Goal: Information Seeking & Learning: Check status

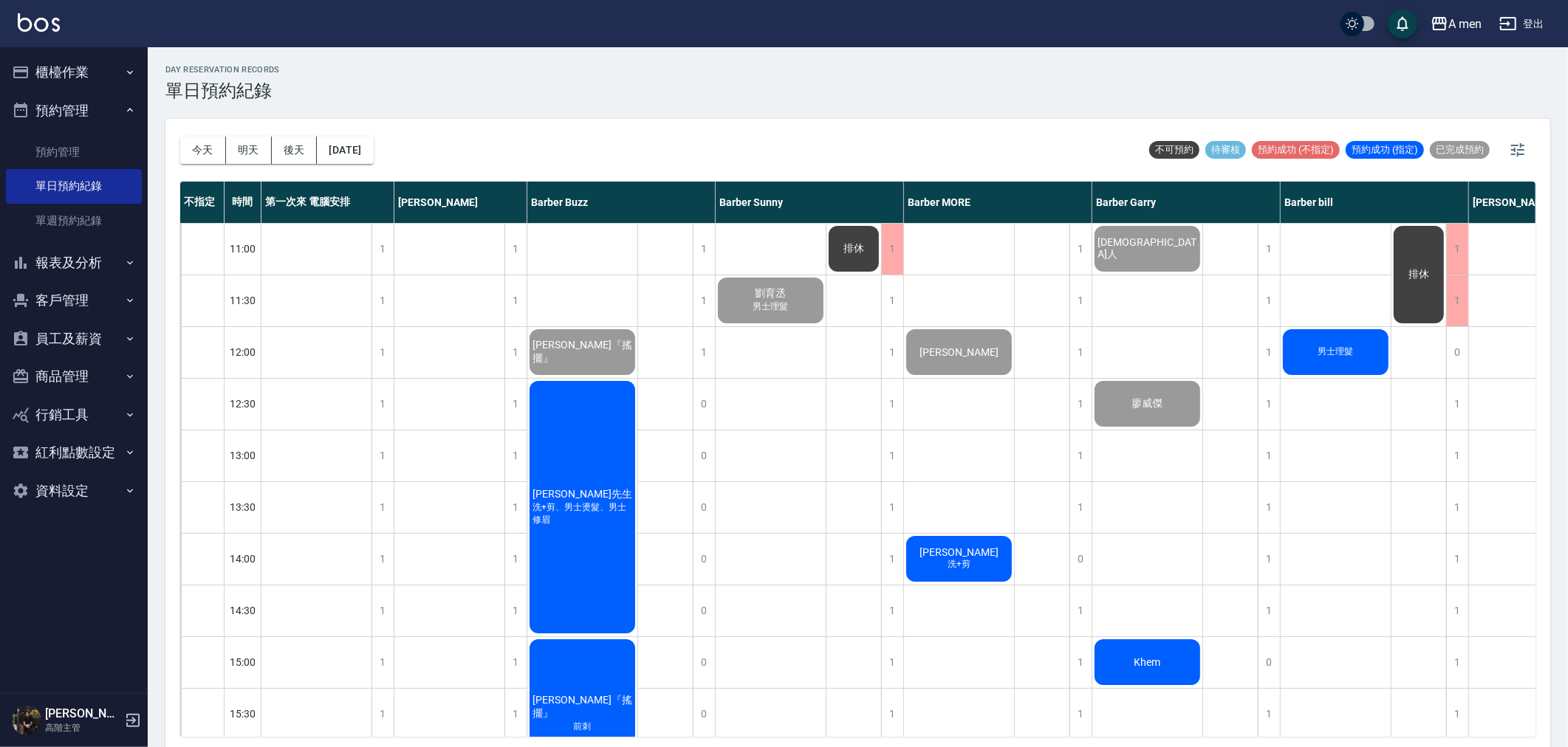
click at [93, 108] on button "預約管理" at bounding box center [73, 110] width 136 height 38
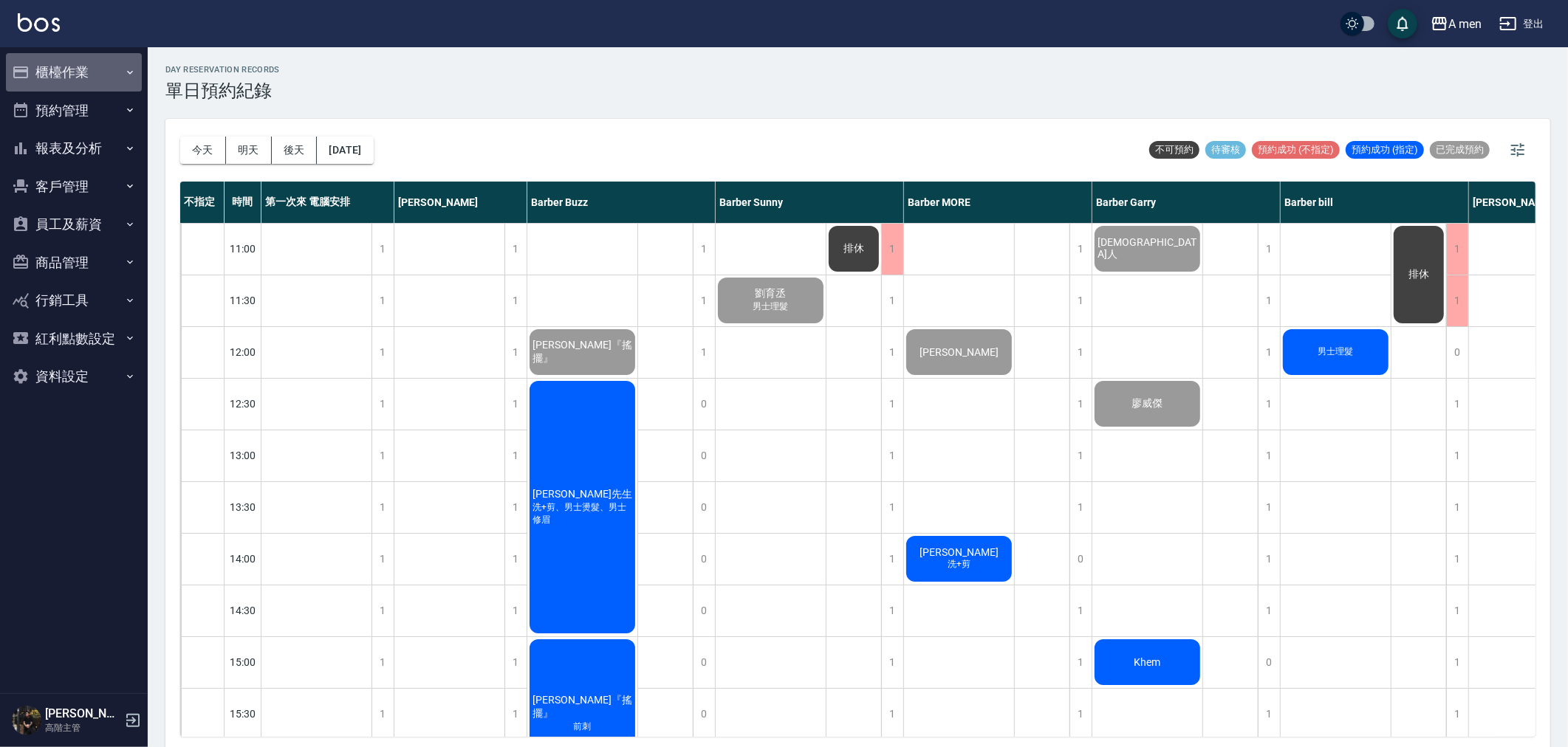
click at [80, 77] on button "櫃檯作業" at bounding box center [73, 71] width 136 height 38
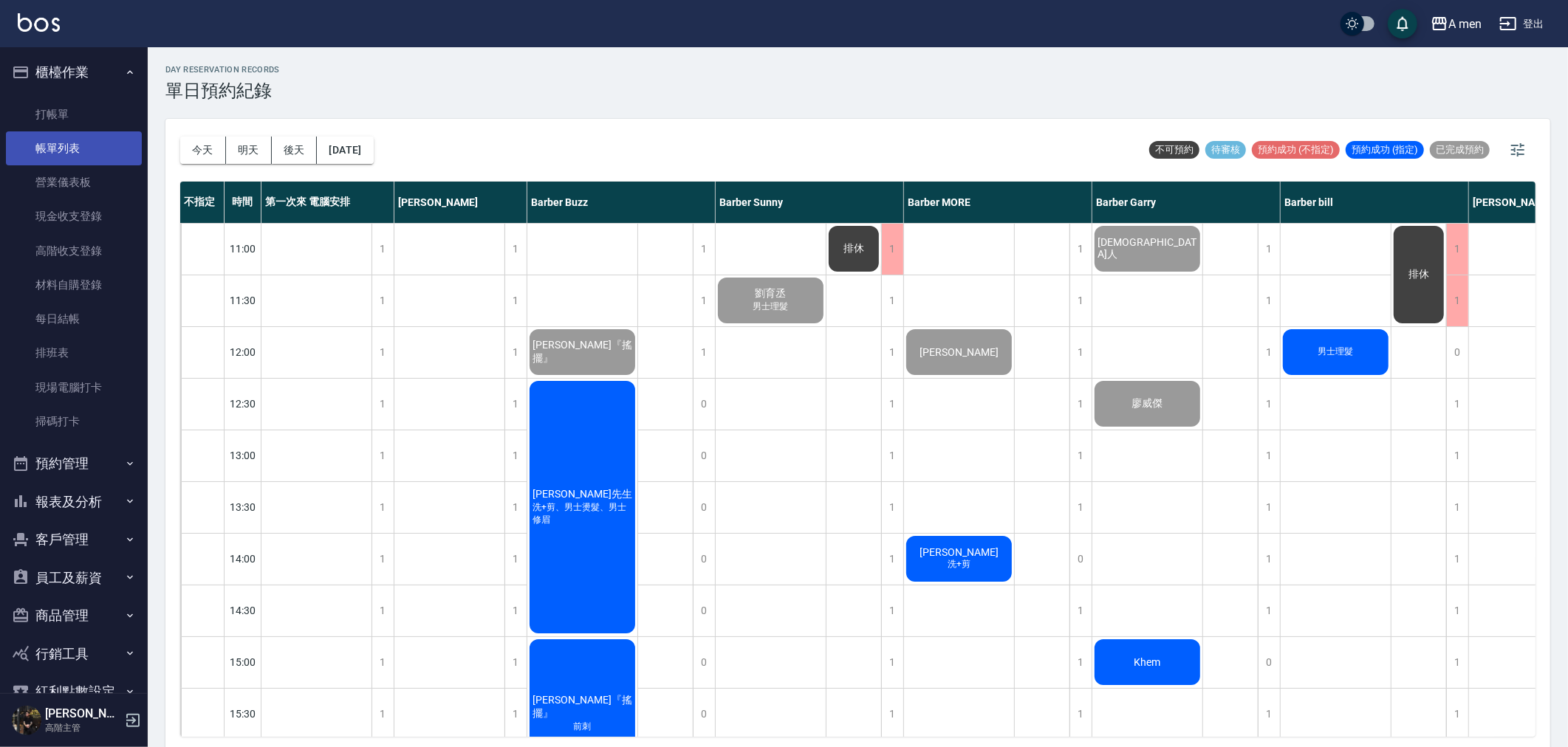
click at [89, 150] on link "帳單列表" at bounding box center [73, 148] width 136 height 34
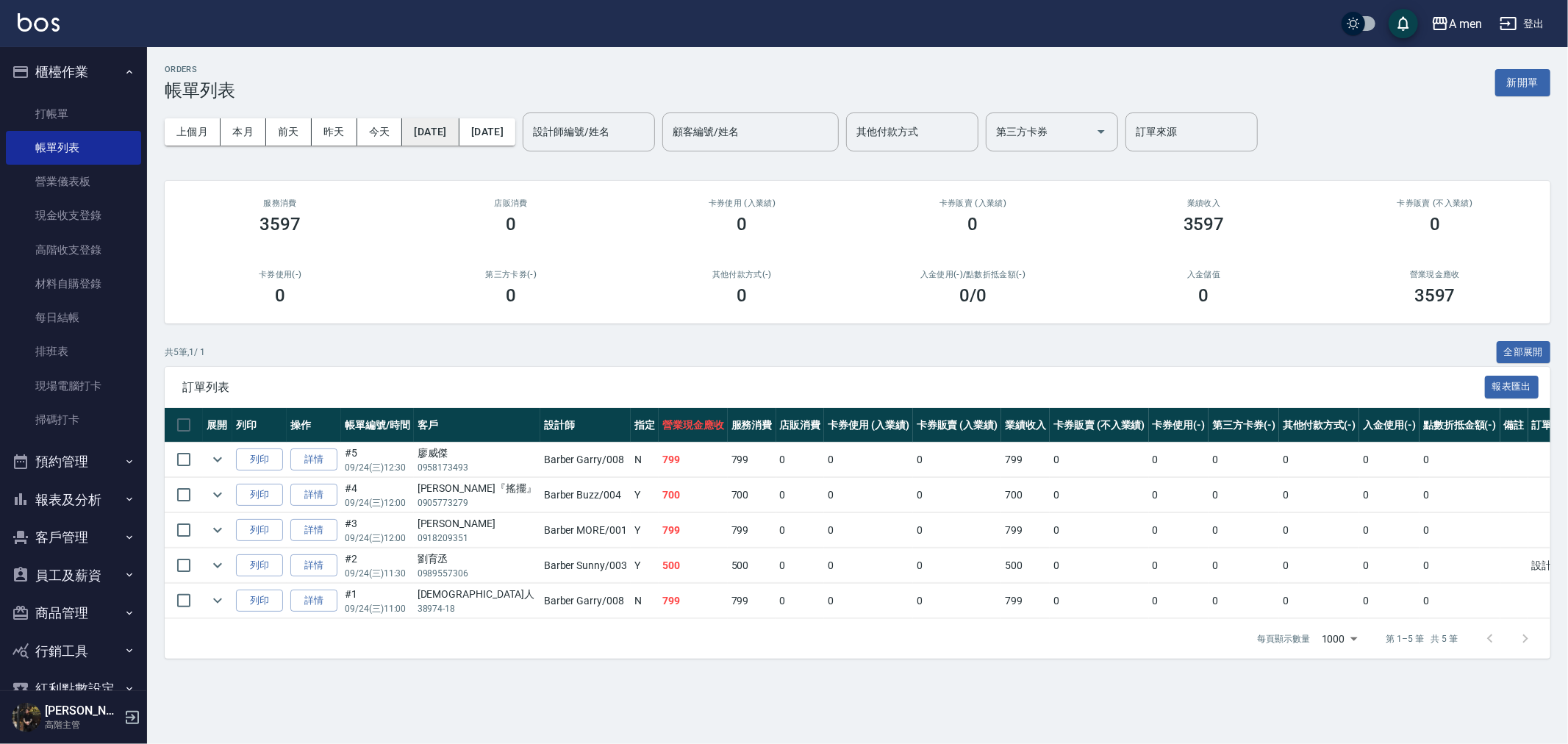
click at [434, 129] on button "[DATE]" at bounding box center [430, 132] width 56 height 28
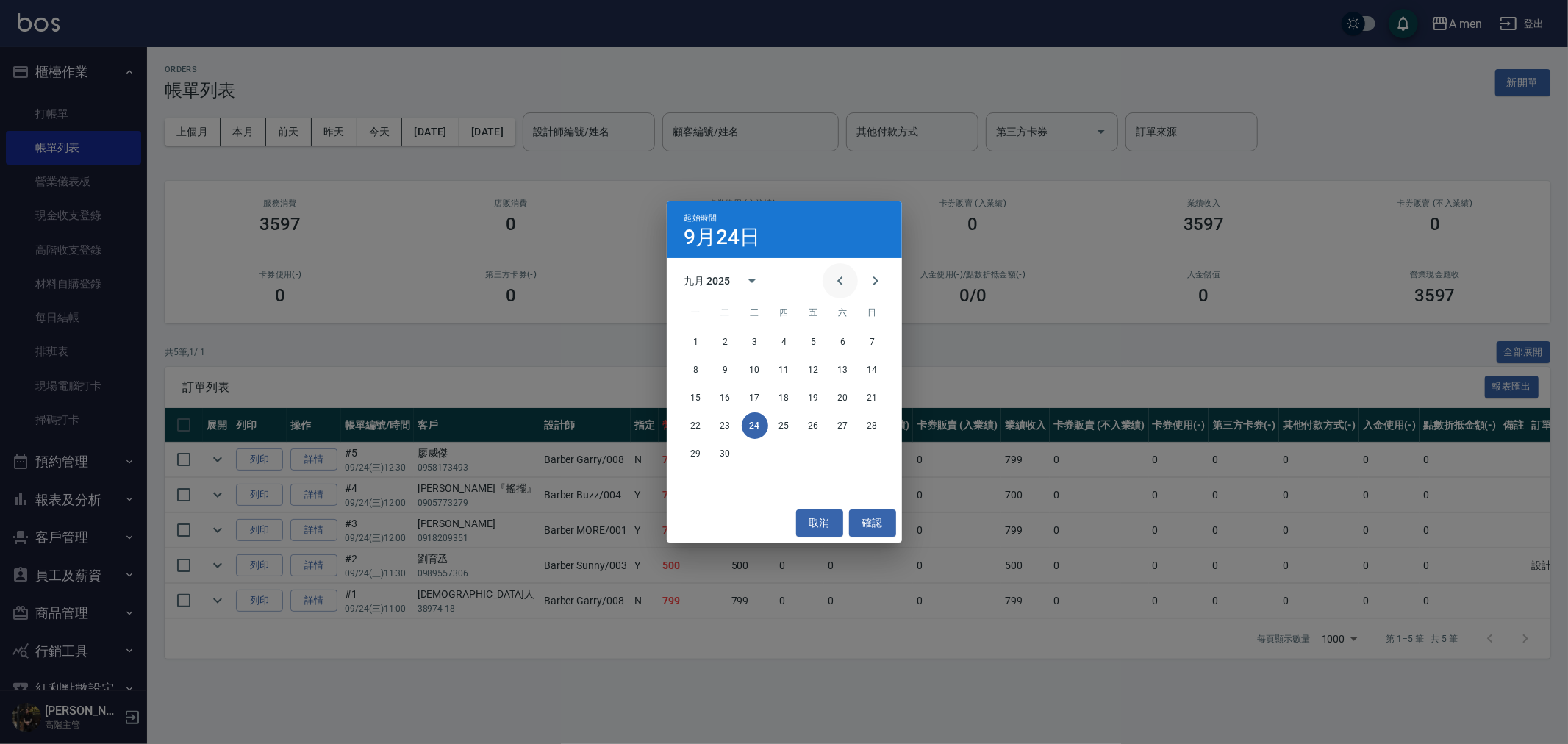
click at [840, 285] on icon "Previous month" at bounding box center [840, 280] width 18 height 18
click at [757, 450] on button "27" at bounding box center [755, 454] width 27 height 27
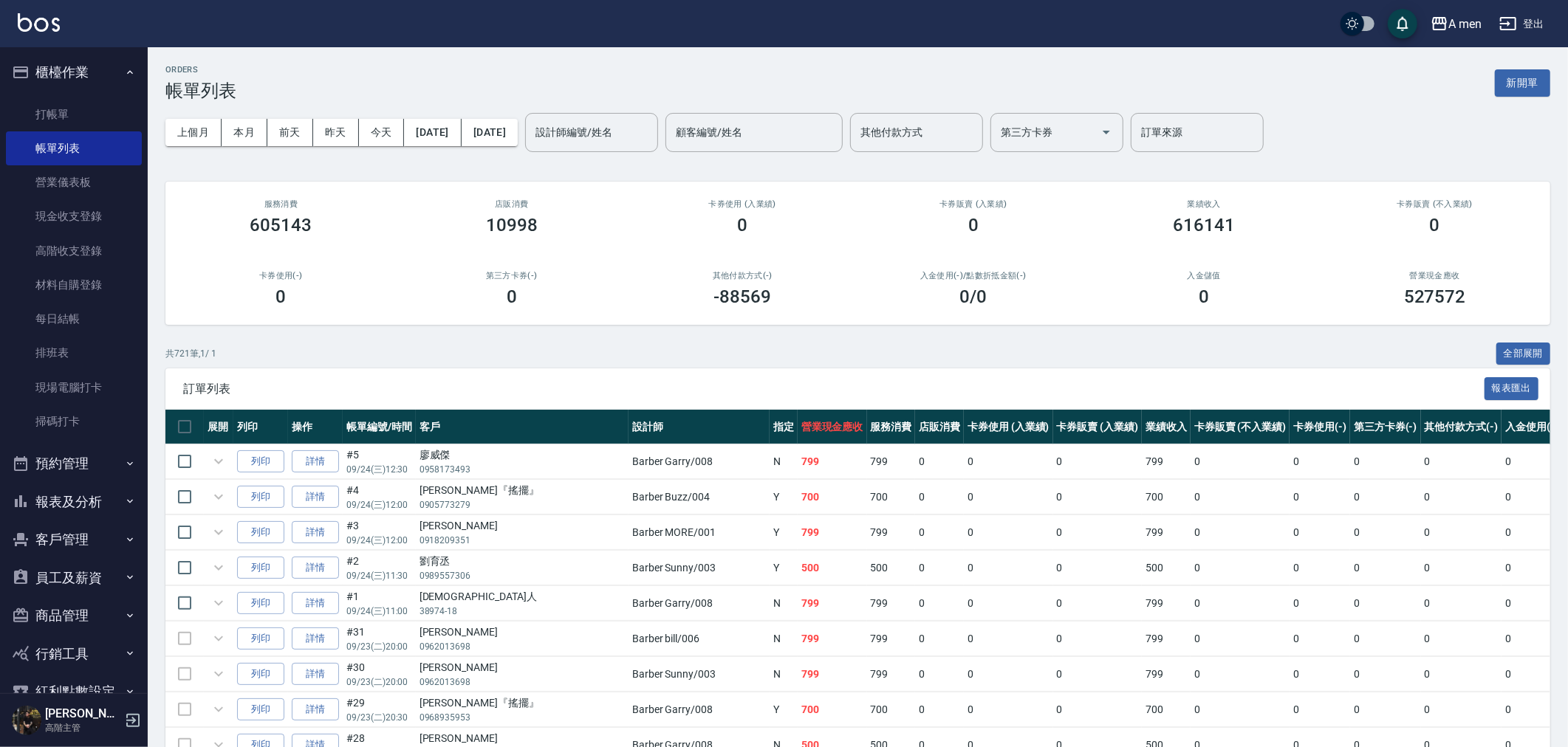
scroll to position [71, 0]
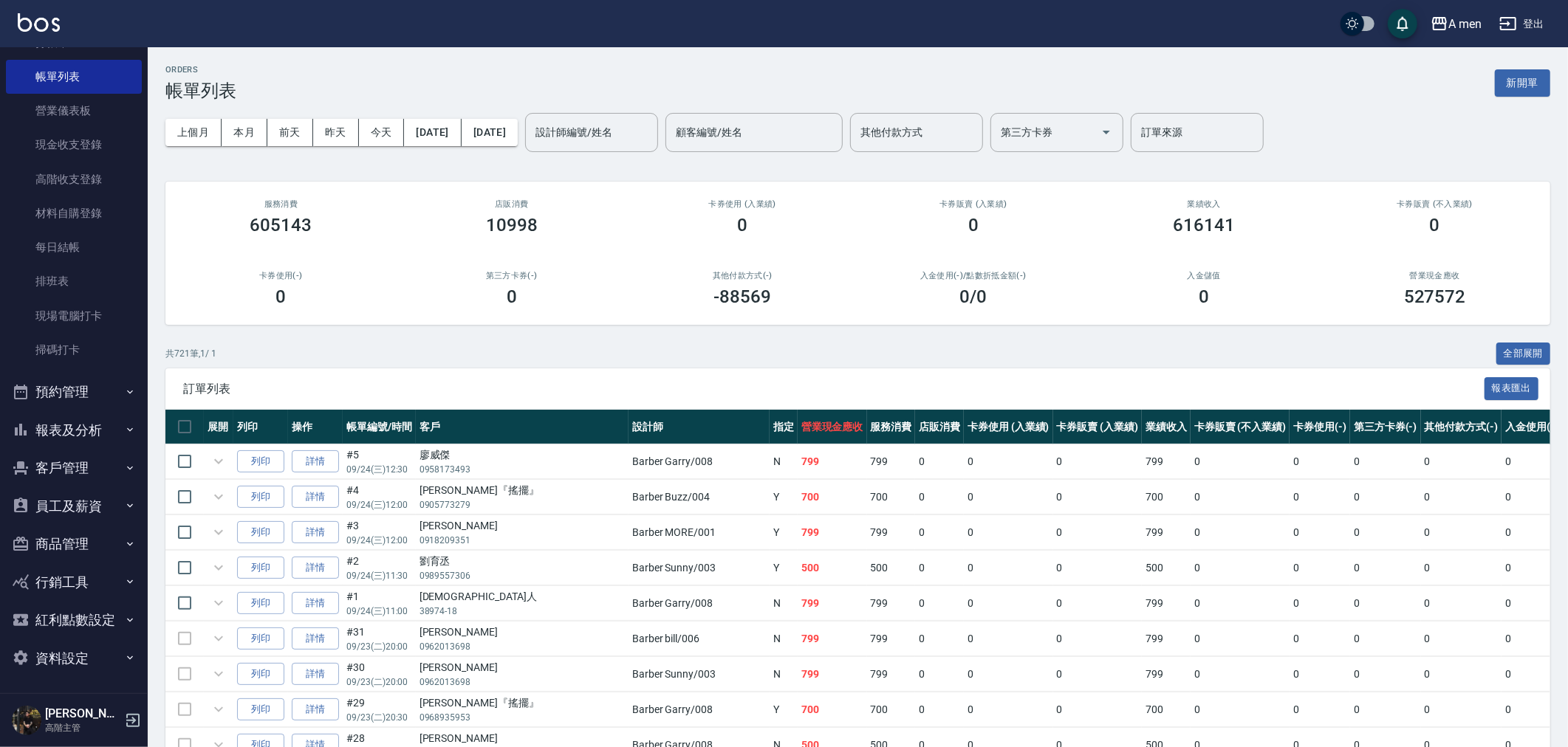
click at [60, 431] on button "報表及分析" at bounding box center [73, 430] width 136 height 38
click at [70, 392] on button "預約管理" at bounding box center [73, 392] width 136 height 38
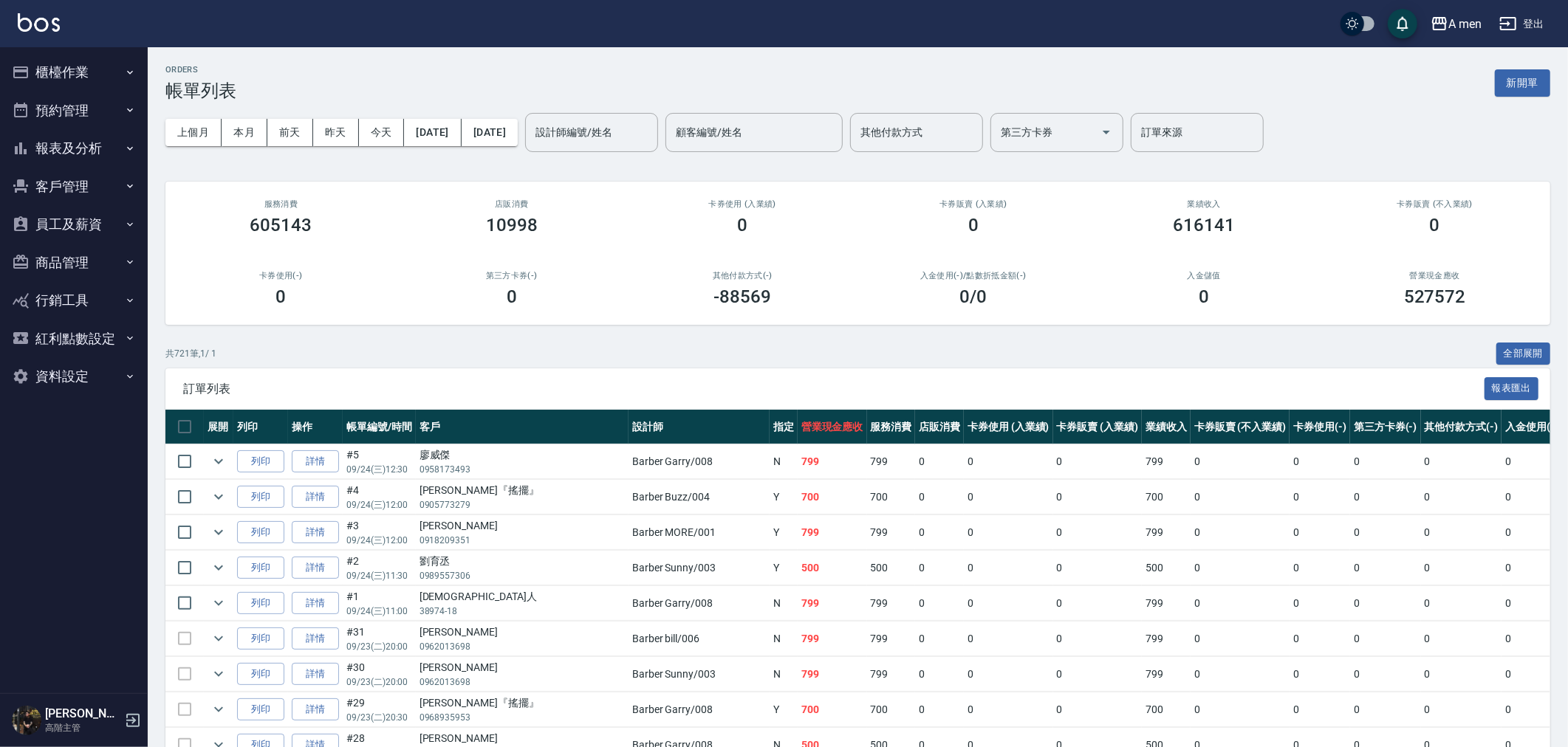
click at [49, 155] on button "報表及分析" at bounding box center [73, 148] width 136 height 38
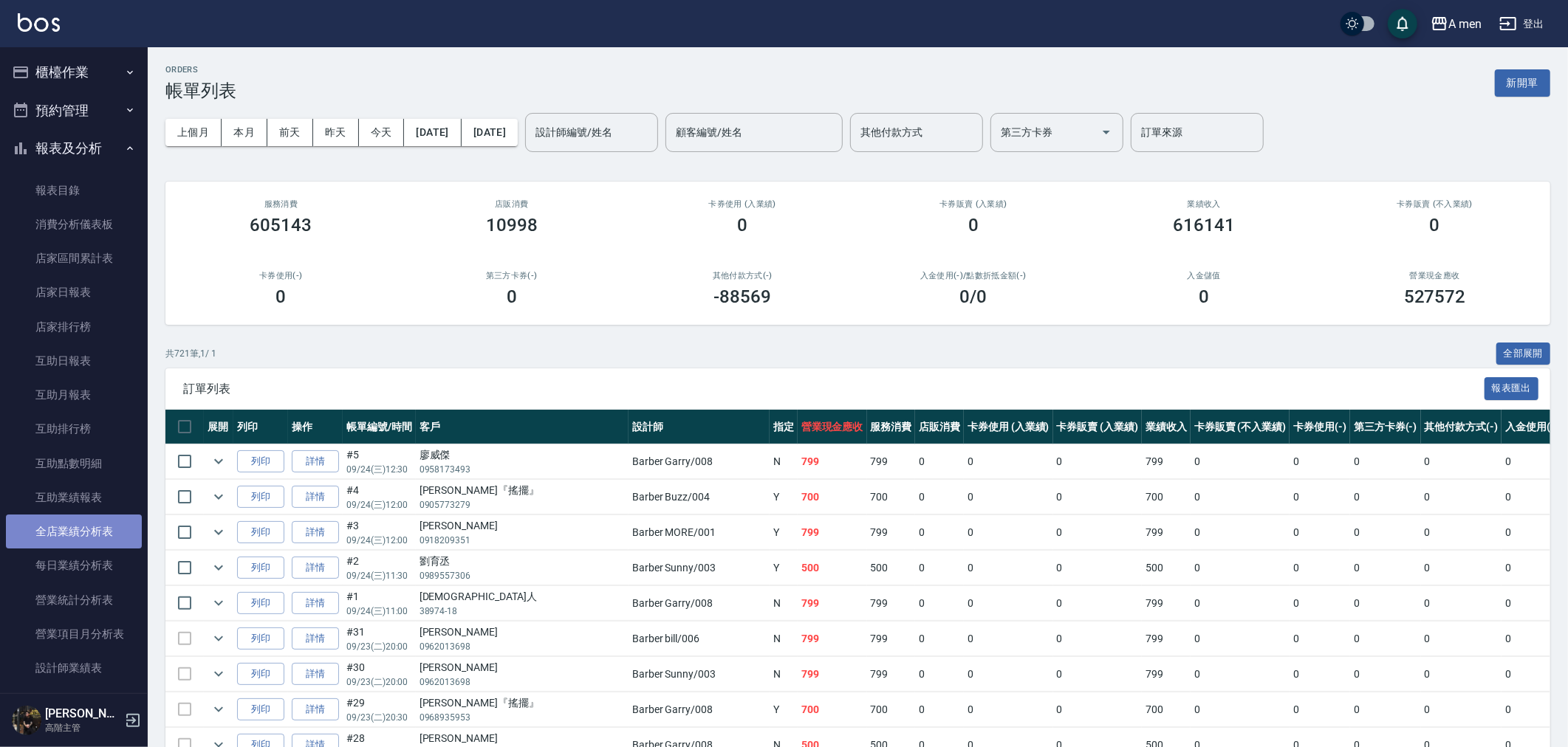
click at [77, 541] on link "全店業績分析表" at bounding box center [73, 531] width 136 height 34
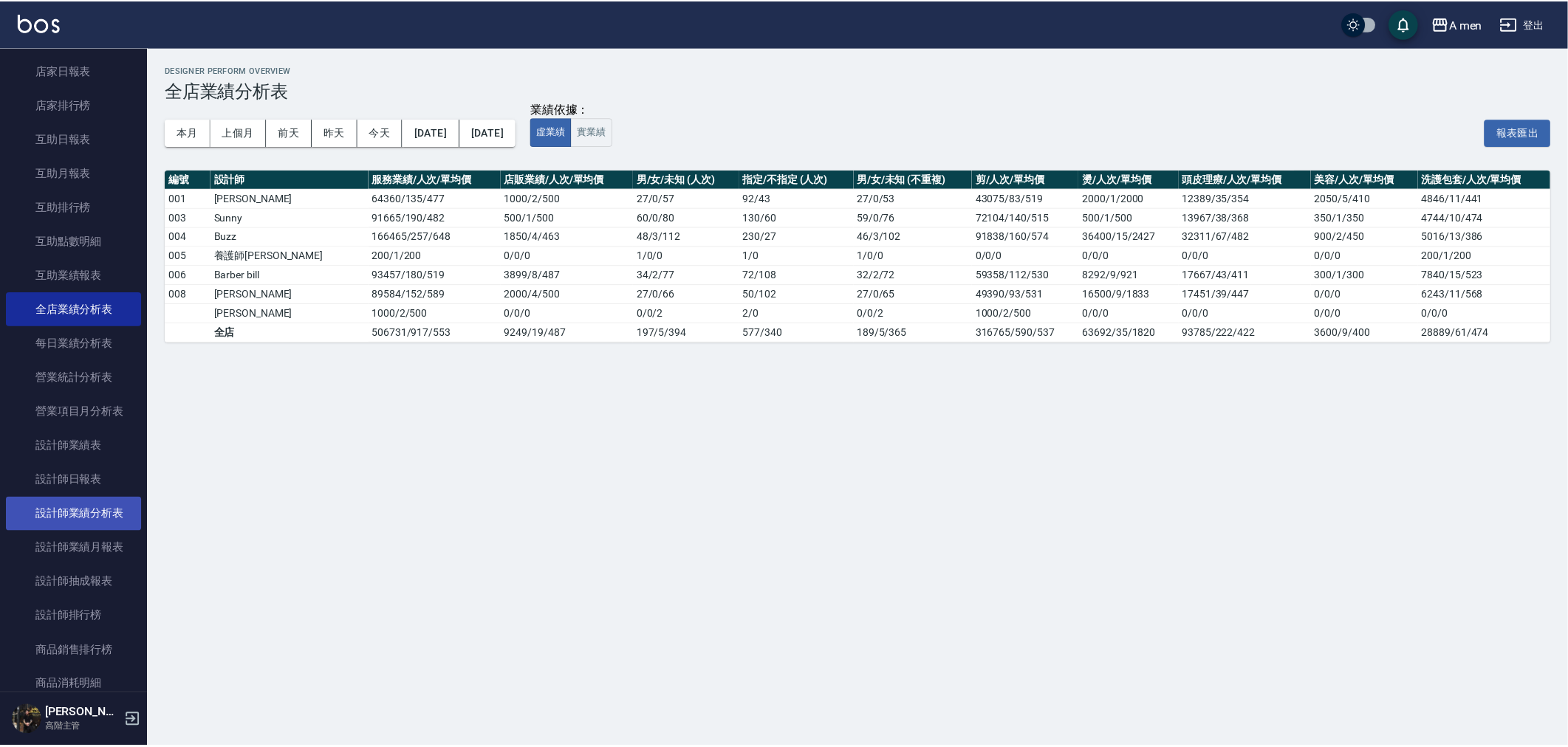
scroll to position [246, 0]
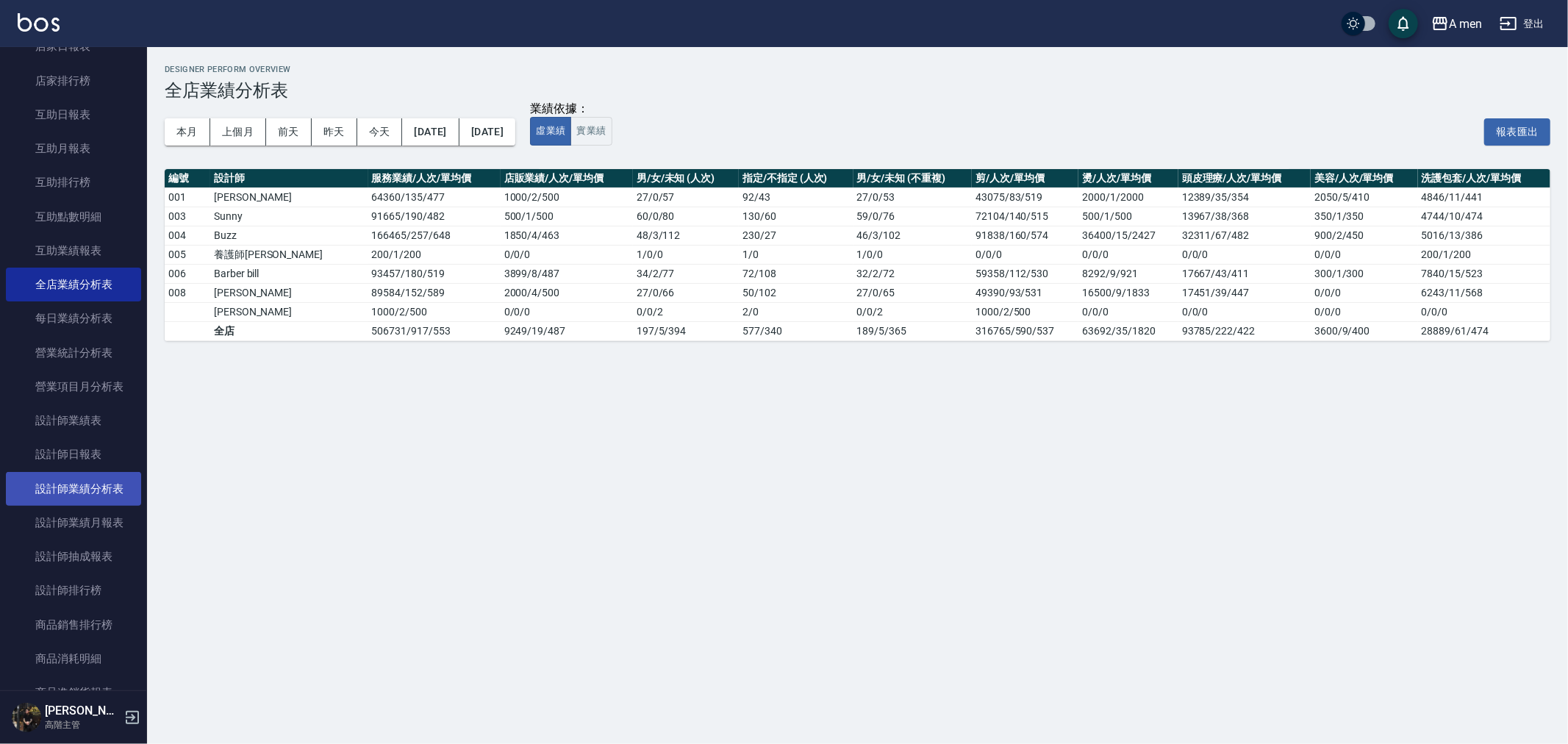
click at [86, 500] on link "設計師業績分析表" at bounding box center [73, 489] width 136 height 34
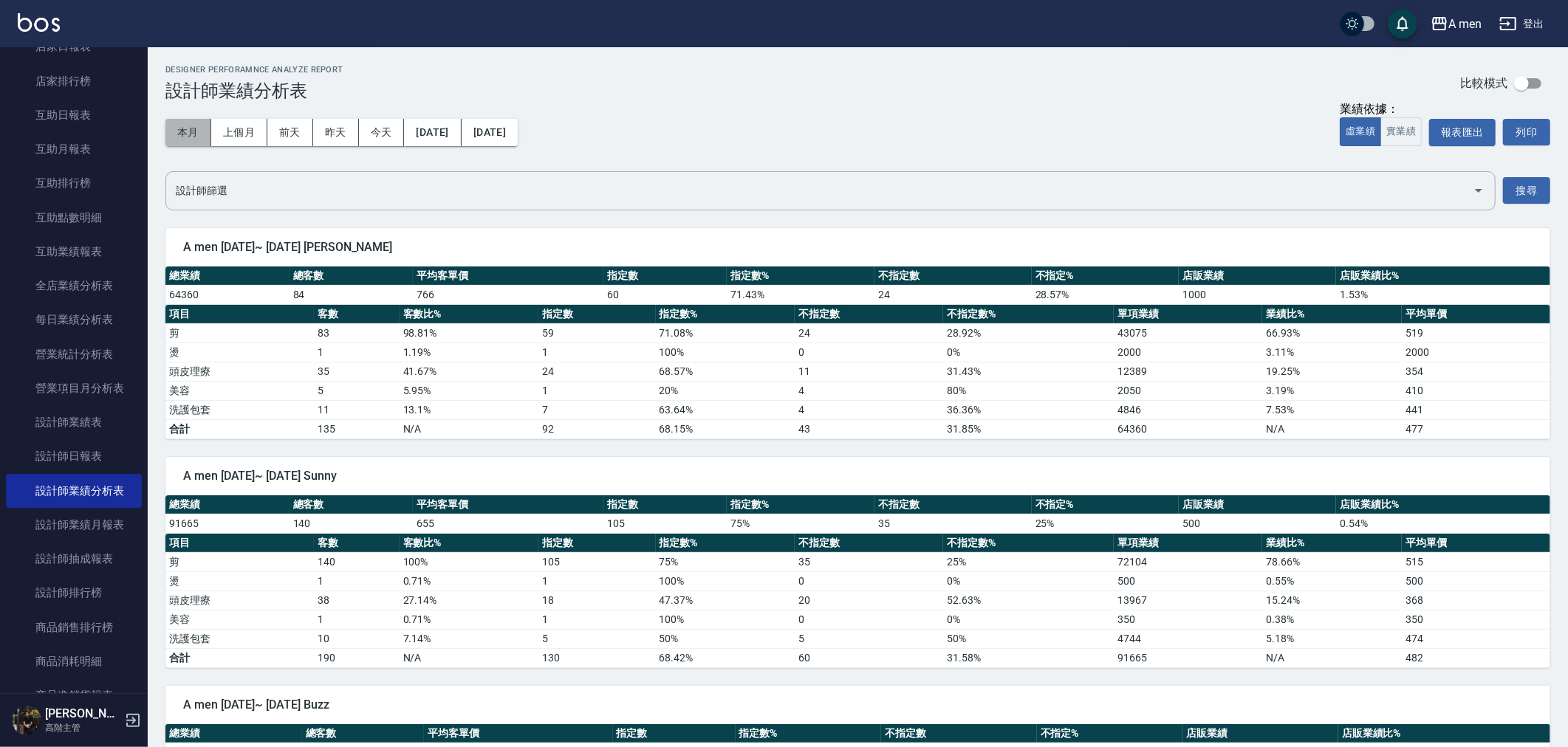
click at [194, 139] on button "本月" at bounding box center [188, 132] width 45 height 28
click at [421, 137] on button "2025/09/01" at bounding box center [432, 132] width 56 height 28
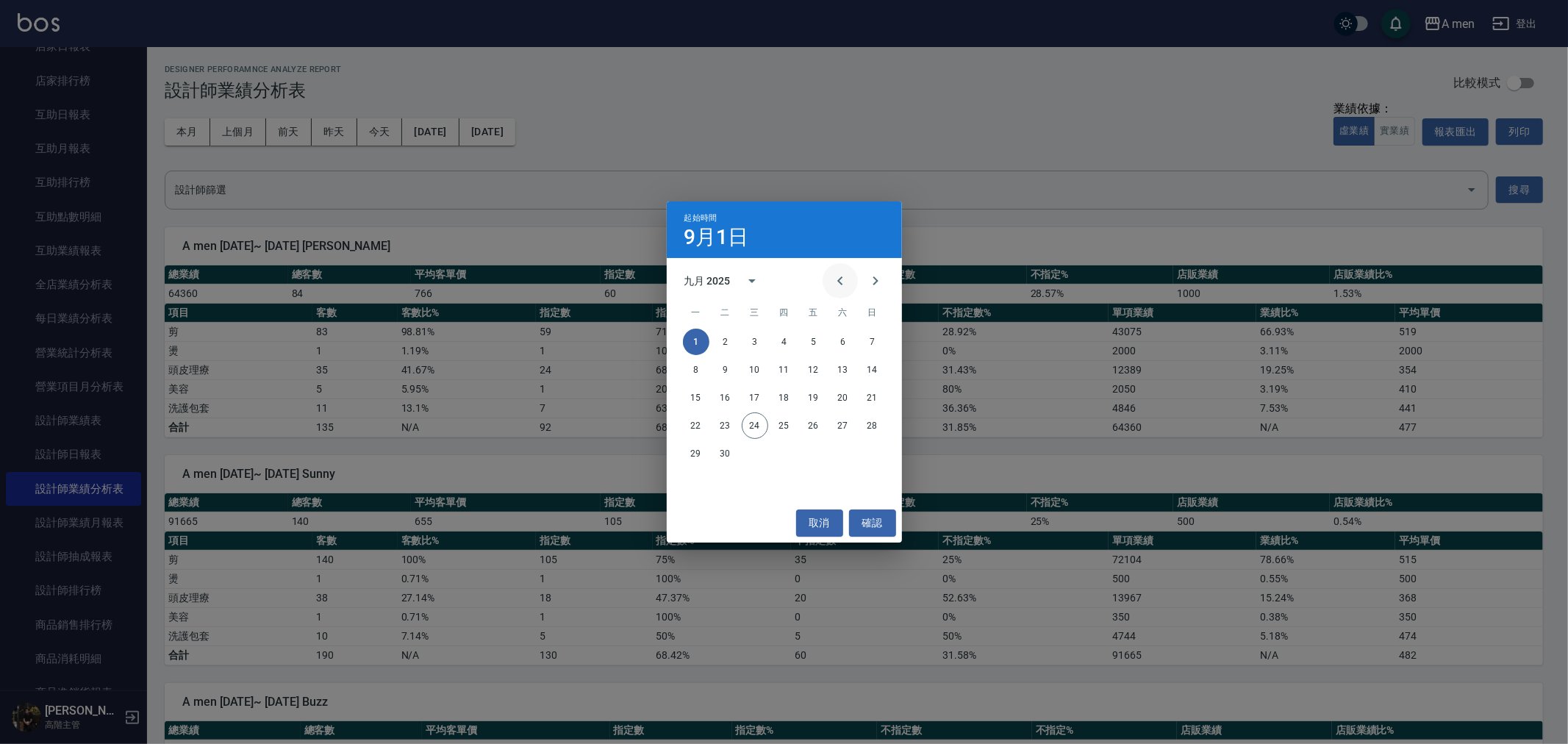
click at [843, 282] on icon "Previous month" at bounding box center [840, 280] width 18 height 18
click at [760, 424] on button "20" at bounding box center [755, 425] width 27 height 27
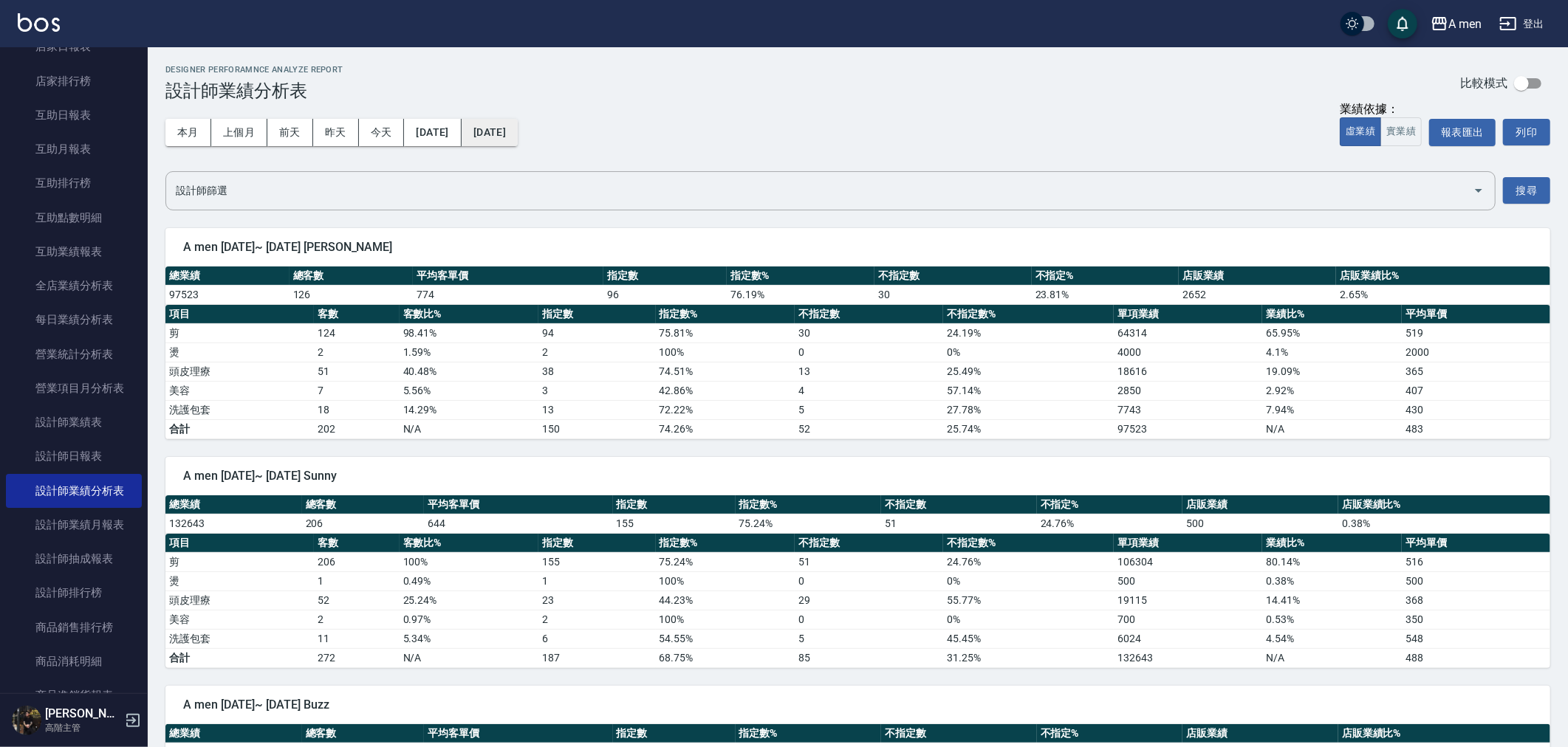
click at [518, 144] on div "本月 上個月 前天 昨天 今天 2025/08/20 2025/09/30" at bounding box center [342, 132] width 352 height 63
click at [518, 143] on button "2025/09/30" at bounding box center [489, 132] width 56 height 28
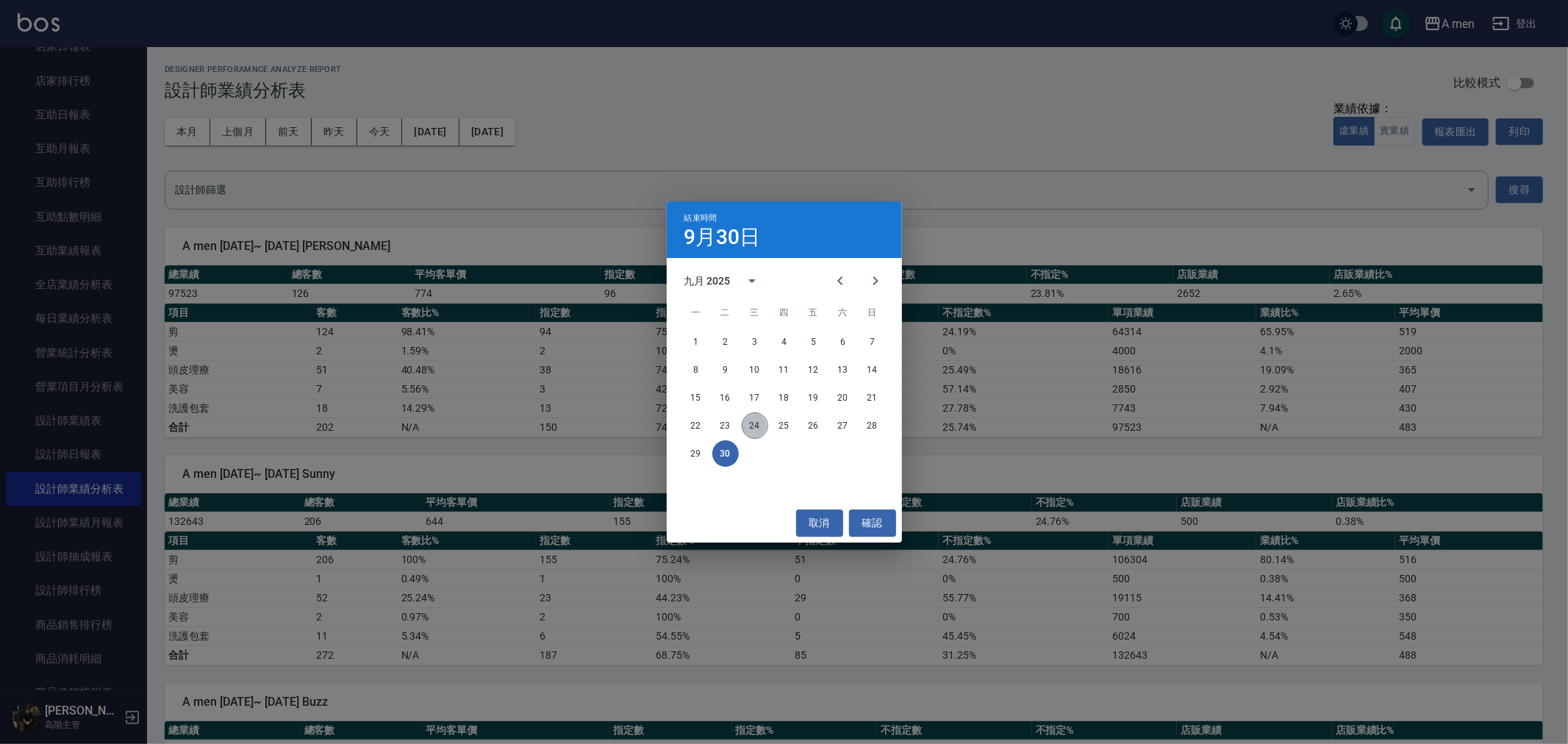
click at [756, 431] on button "24" at bounding box center [755, 425] width 27 height 27
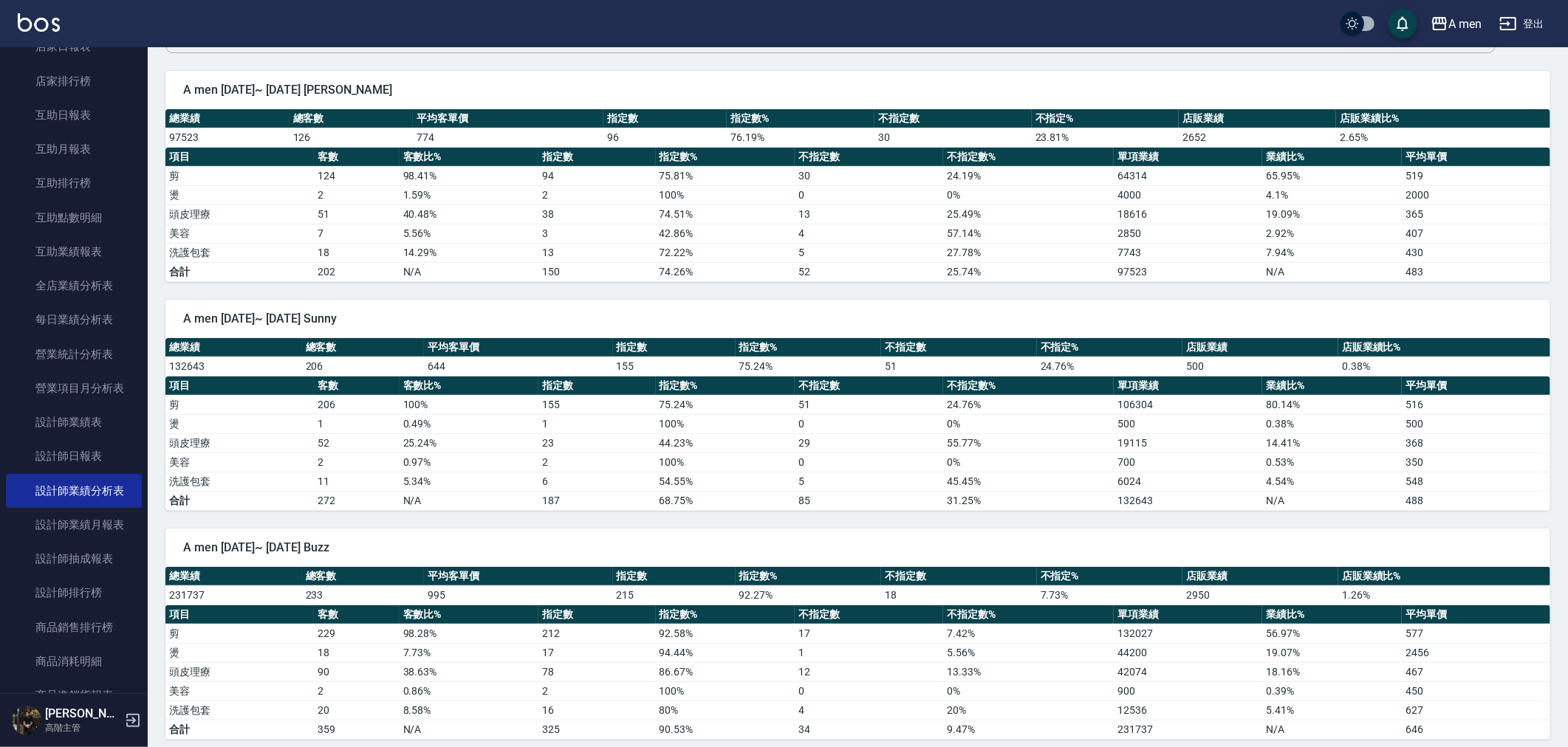
scroll to position [164, 0]
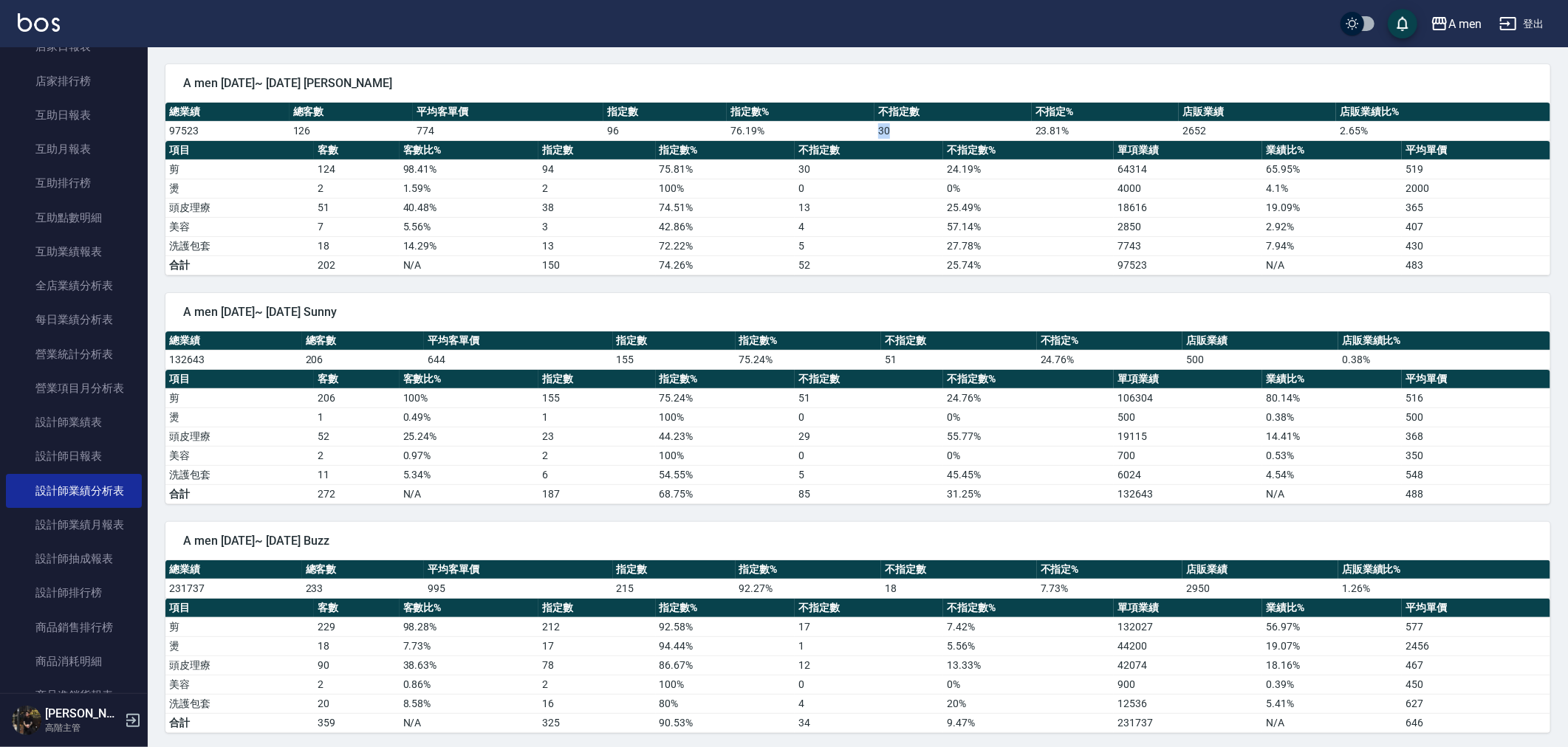
drag, startPoint x: 867, startPoint y: 135, endPoint x: 903, endPoint y: 133, distance: 36.1
click at [903, 133] on tr "97523 126 774 96 76.19 % 30 23.81 % 2652 2.65 %" at bounding box center [858, 131] width 1385 height 19
drag, startPoint x: 881, startPoint y: 364, endPoint x: 910, endPoint y: 364, distance: 29.0
click at [910, 364] on td "51" at bounding box center [959, 359] width 156 height 19
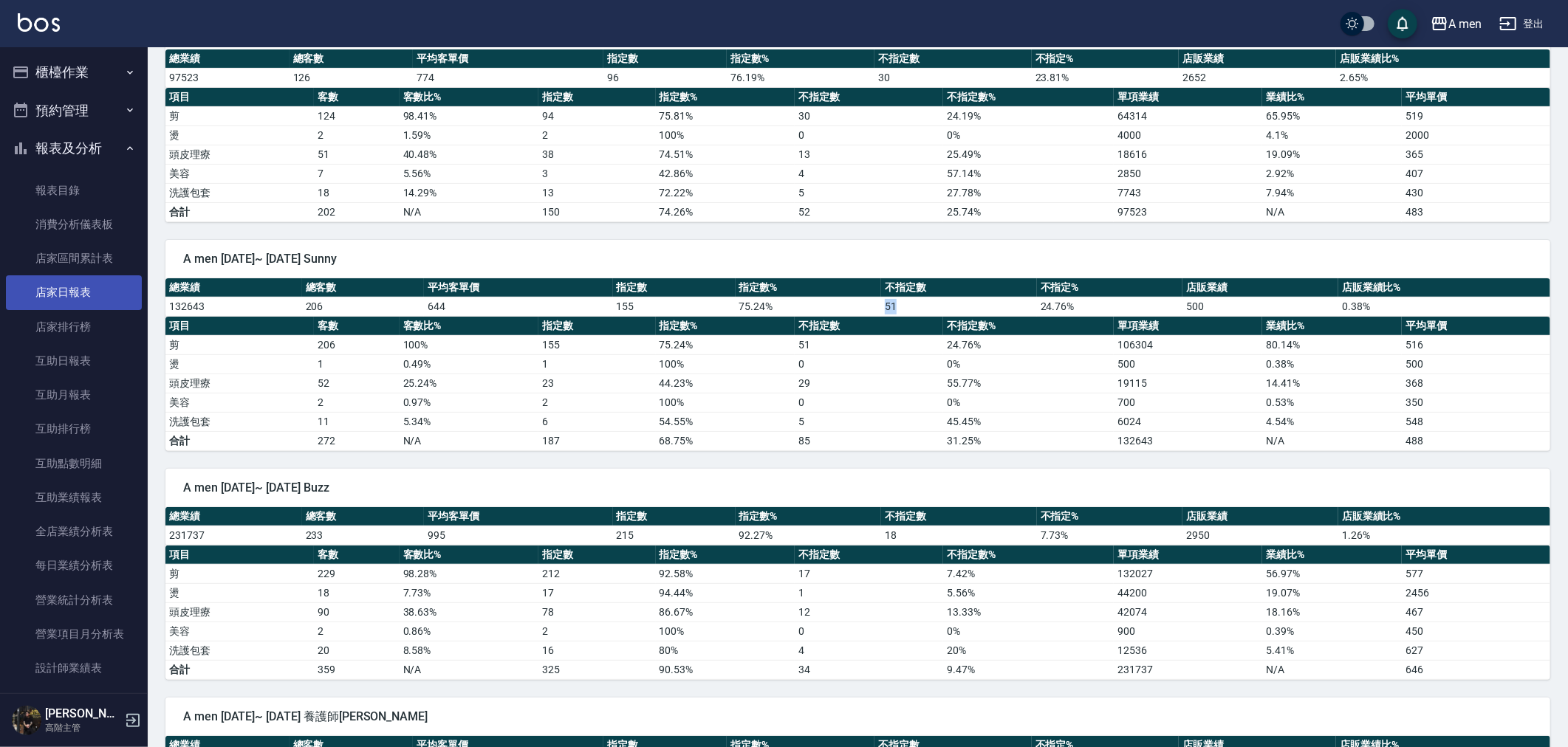
scroll to position [0, 0]
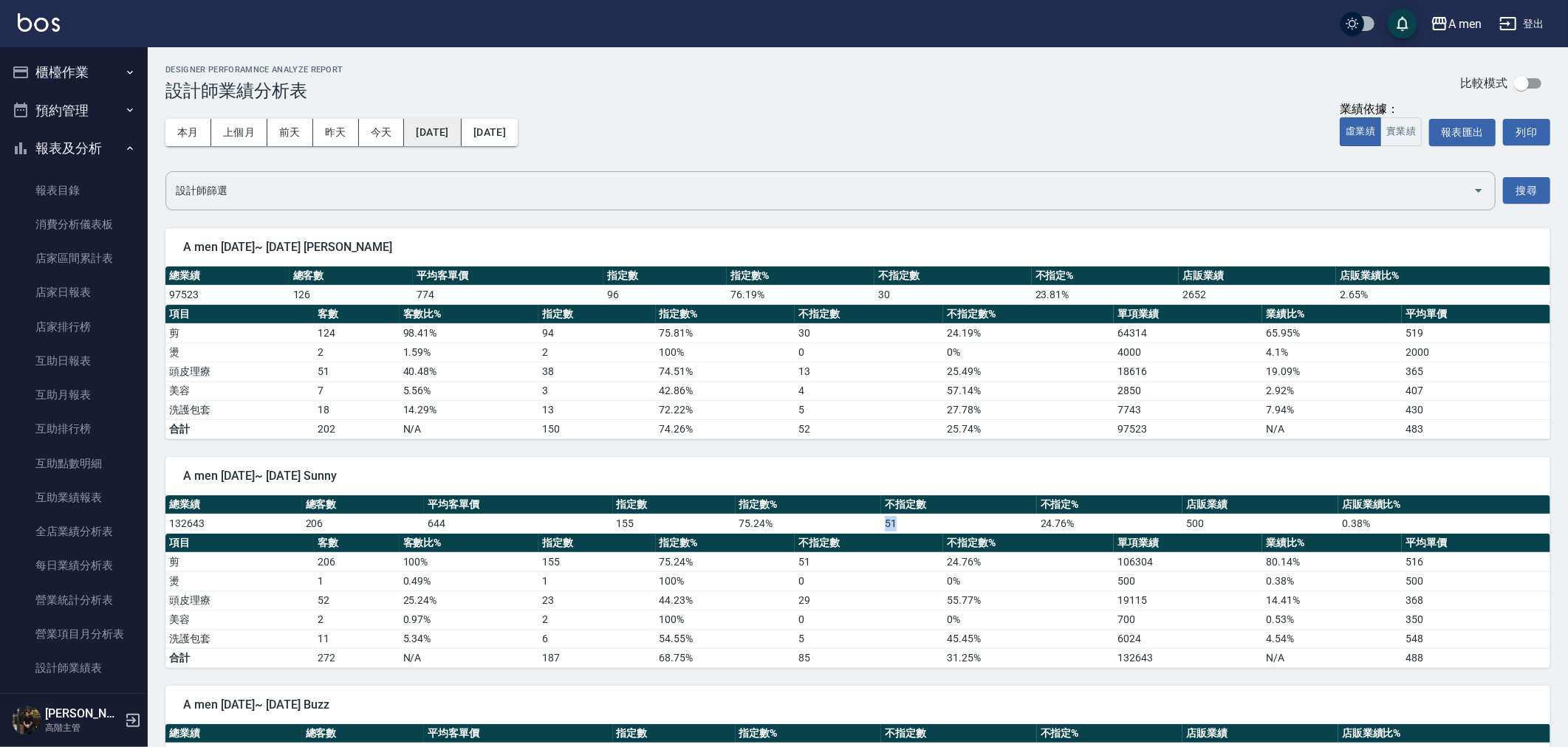
click at [433, 143] on button "2025/08/20" at bounding box center [432, 132] width 56 height 28
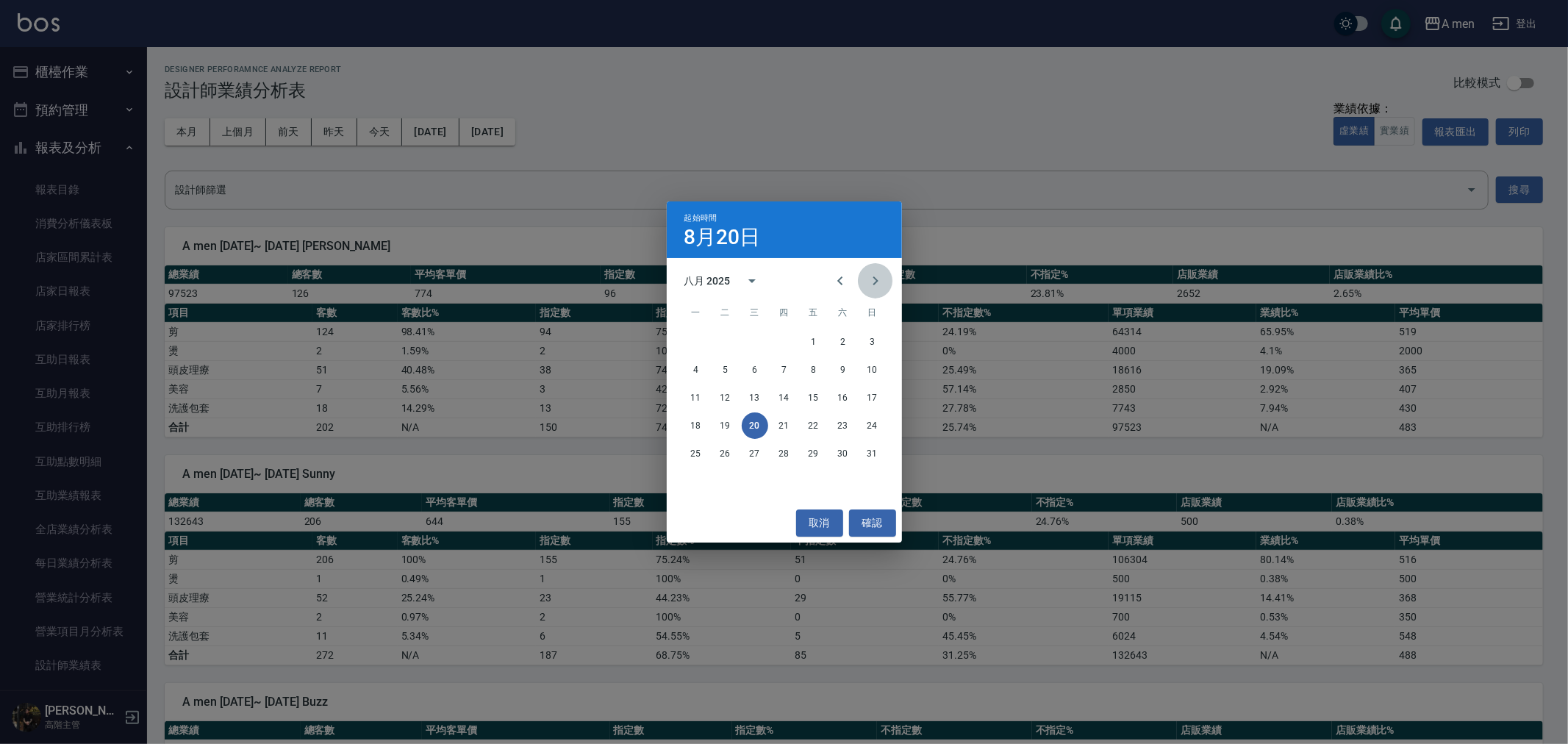
click at [880, 284] on icon "Next month" at bounding box center [875, 280] width 18 height 18
click at [760, 398] on button "17" at bounding box center [755, 397] width 27 height 27
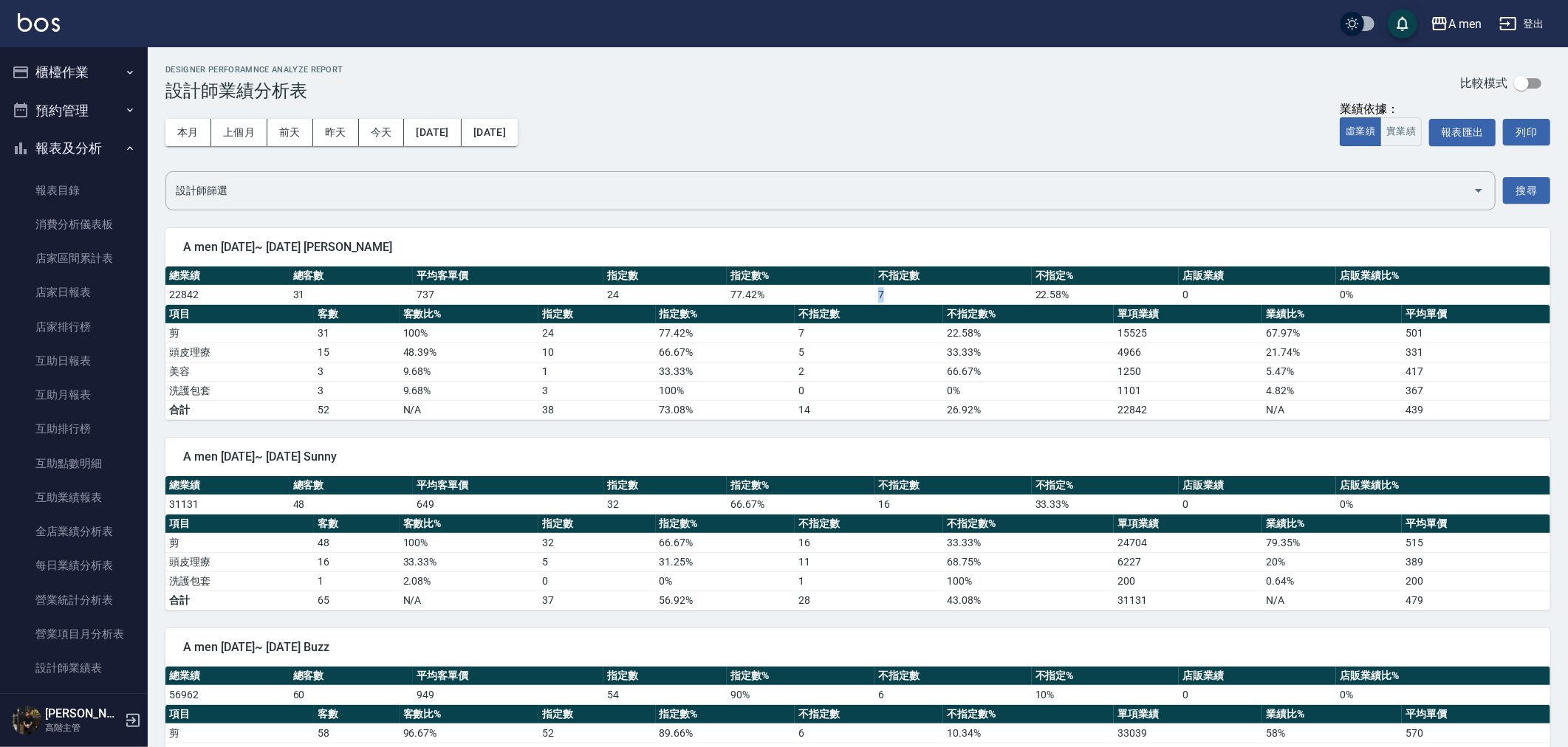
drag, startPoint x: 865, startPoint y: 293, endPoint x: 907, endPoint y: 293, distance: 42.0
click at [907, 293] on tr "22842 31 737 24 77.42 % 7 22.58 % 0 0 %" at bounding box center [858, 294] width 1385 height 19
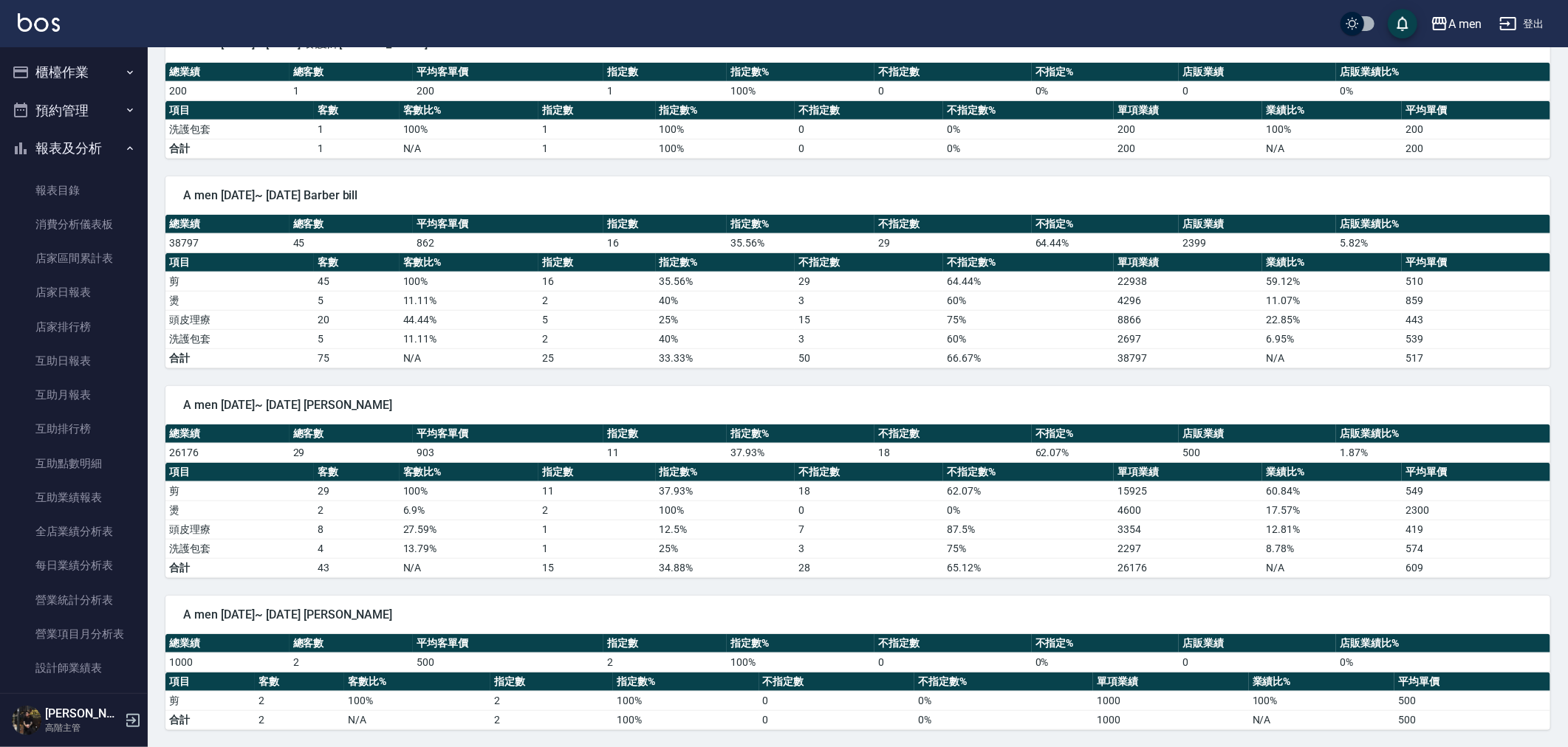
scroll to position [837, 0]
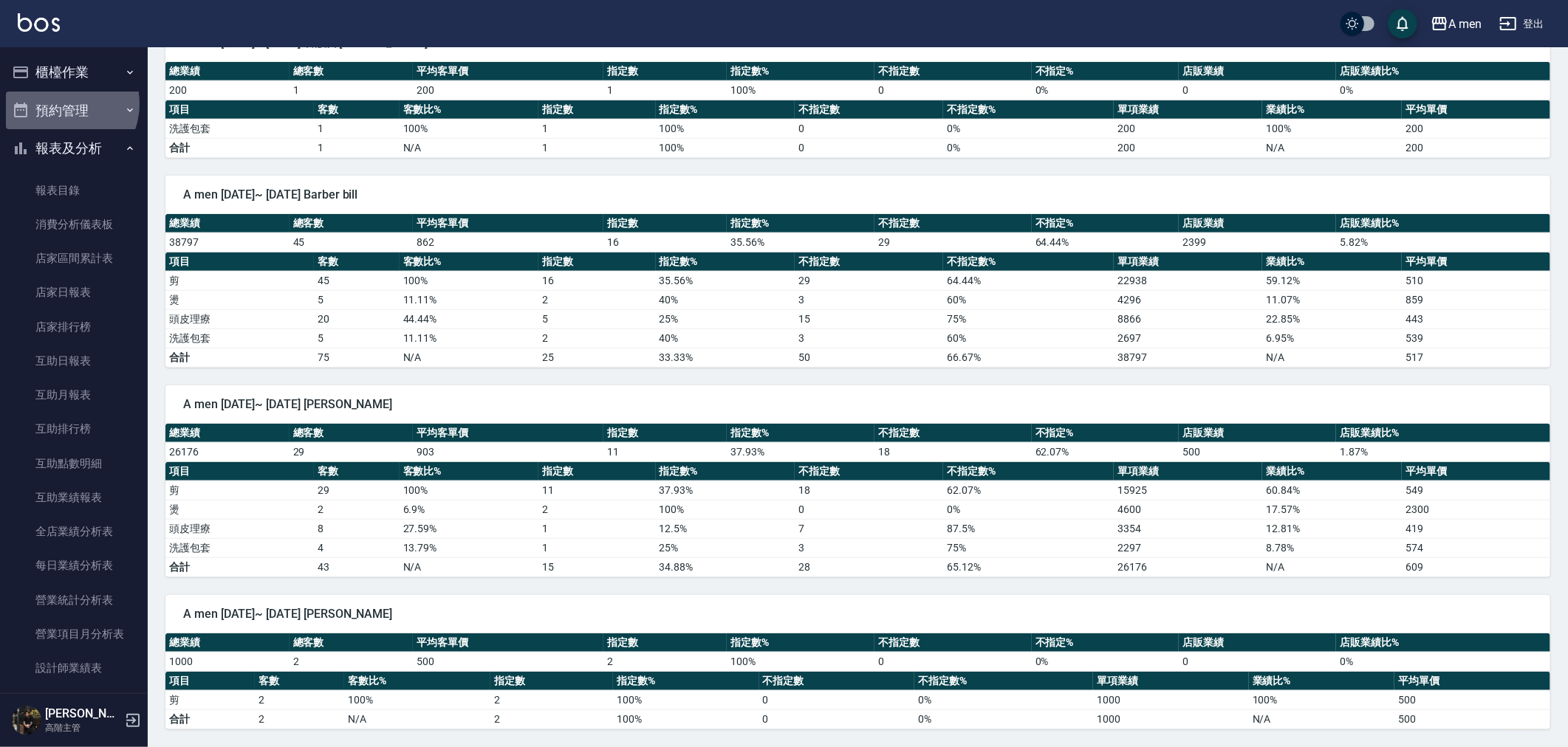
click at [60, 104] on button "預約管理" at bounding box center [73, 110] width 136 height 38
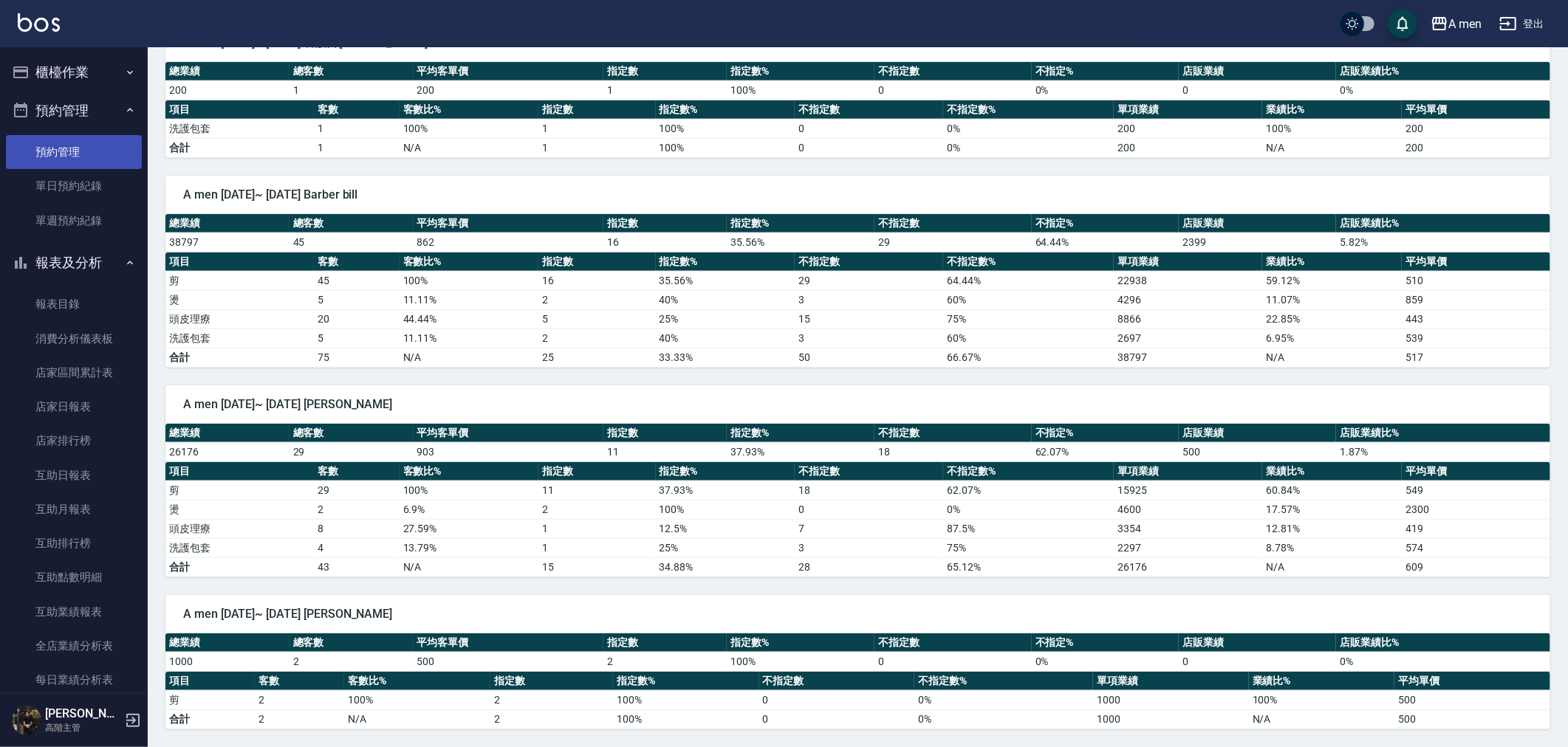
click at [79, 166] on link "預約管理" at bounding box center [73, 152] width 136 height 34
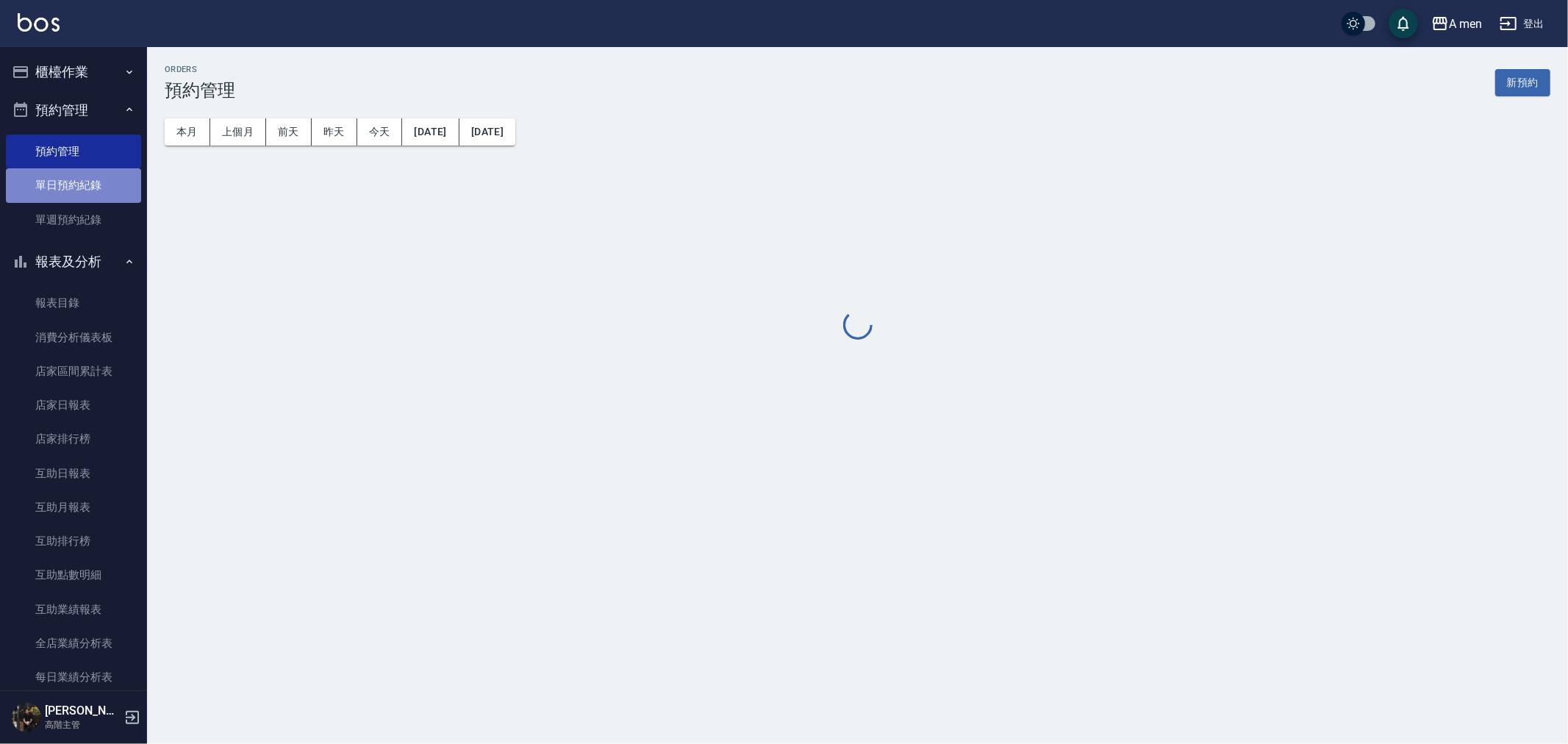
click at [82, 176] on link "單日預約紀錄" at bounding box center [73, 185] width 136 height 34
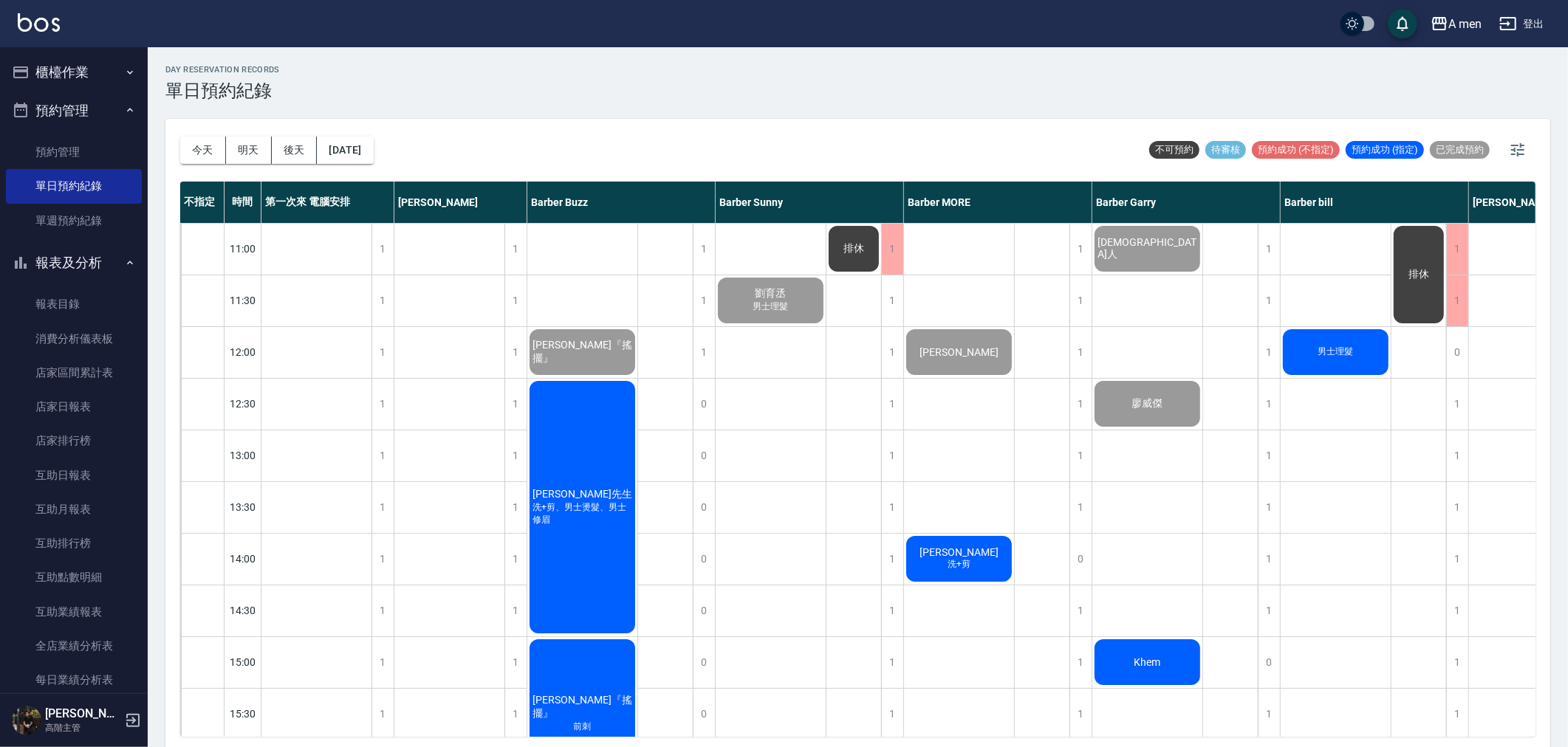
click at [335, 133] on div "今天 明天 後天 2025/09/24" at bounding box center [277, 150] width 194 height 63
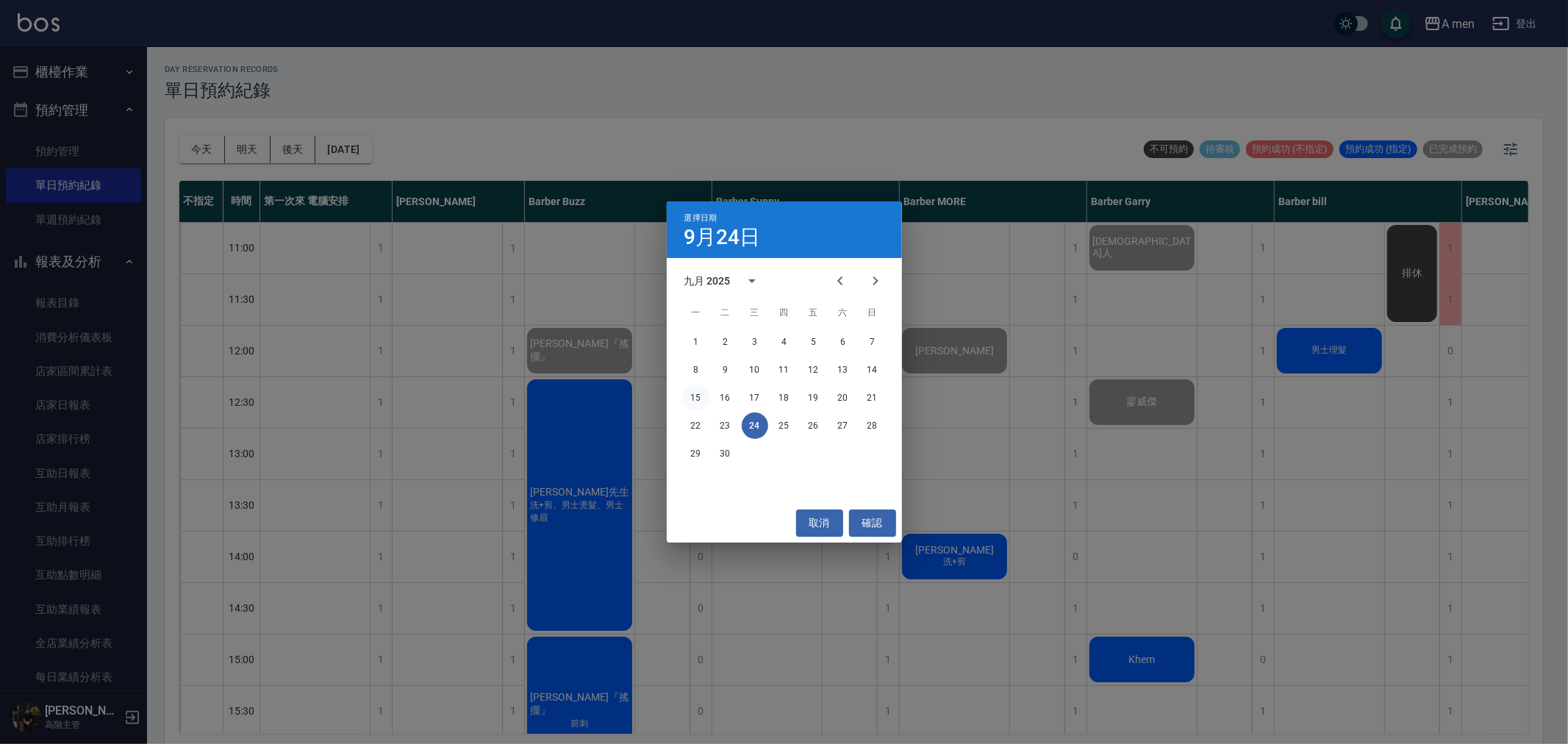
click at [703, 394] on button "15" at bounding box center [696, 397] width 27 height 27
